Goal: Information Seeking & Learning: Learn about a topic

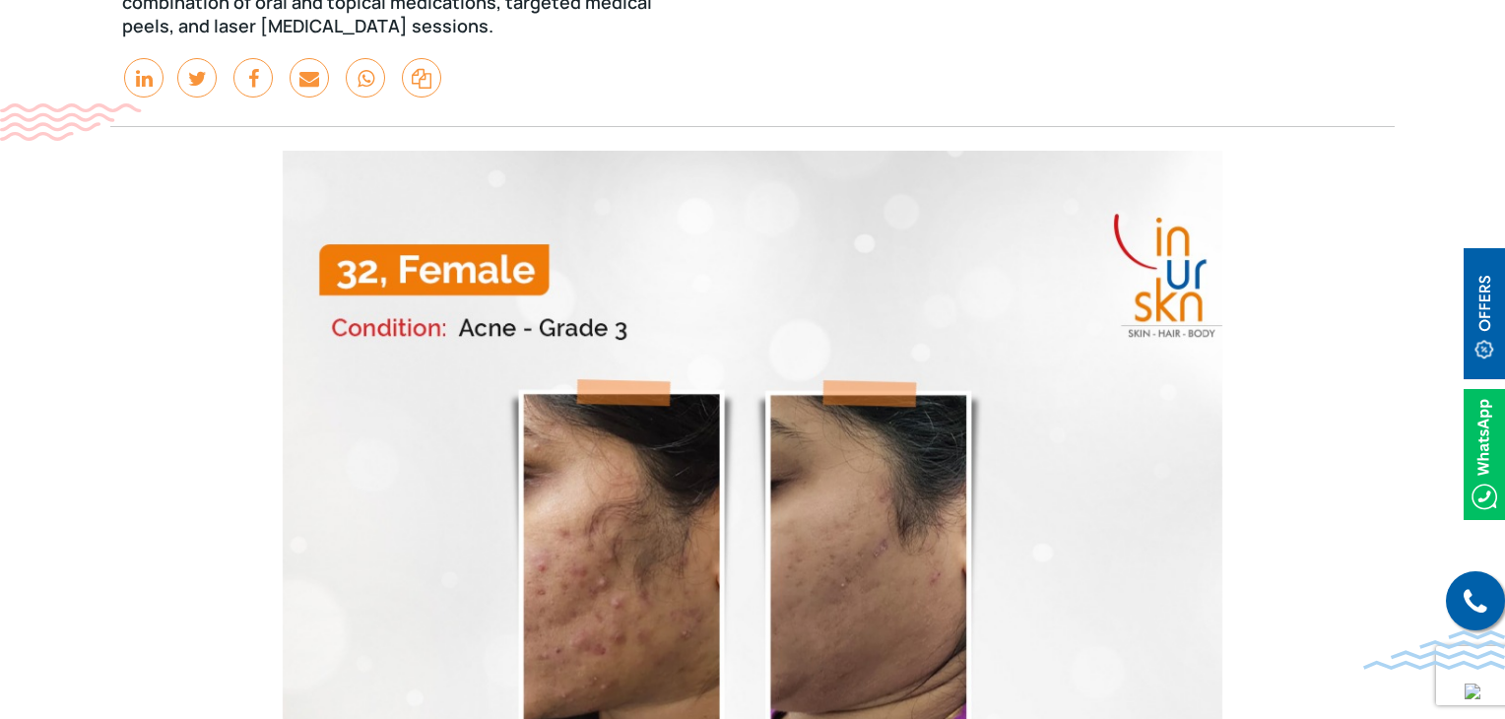
scroll to position [689, 0]
